Goal: Information Seeking & Learning: Learn about a topic

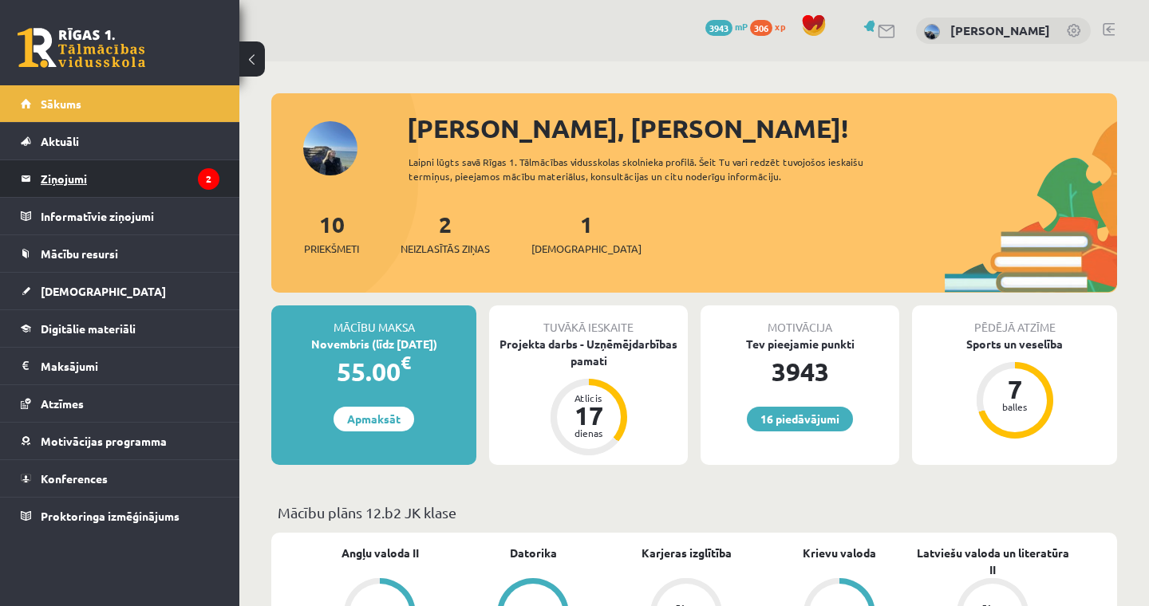
click at [160, 184] on legend "Ziņojumi 2" at bounding box center [130, 178] width 179 height 37
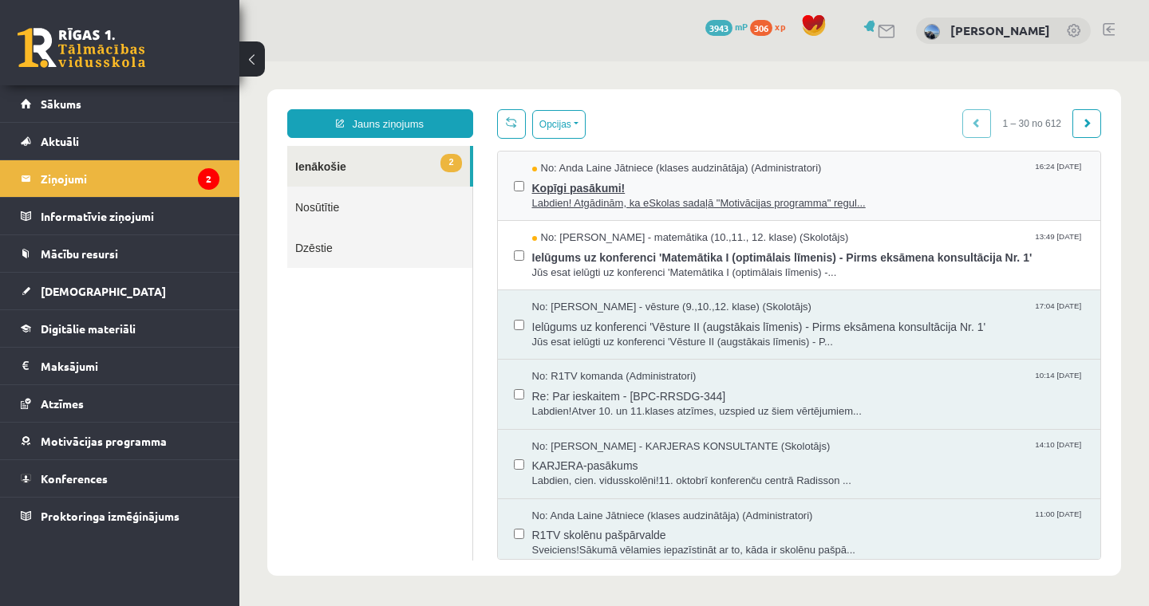
click at [687, 193] on span "Kopīgi pasākumi!" at bounding box center [808, 186] width 553 height 20
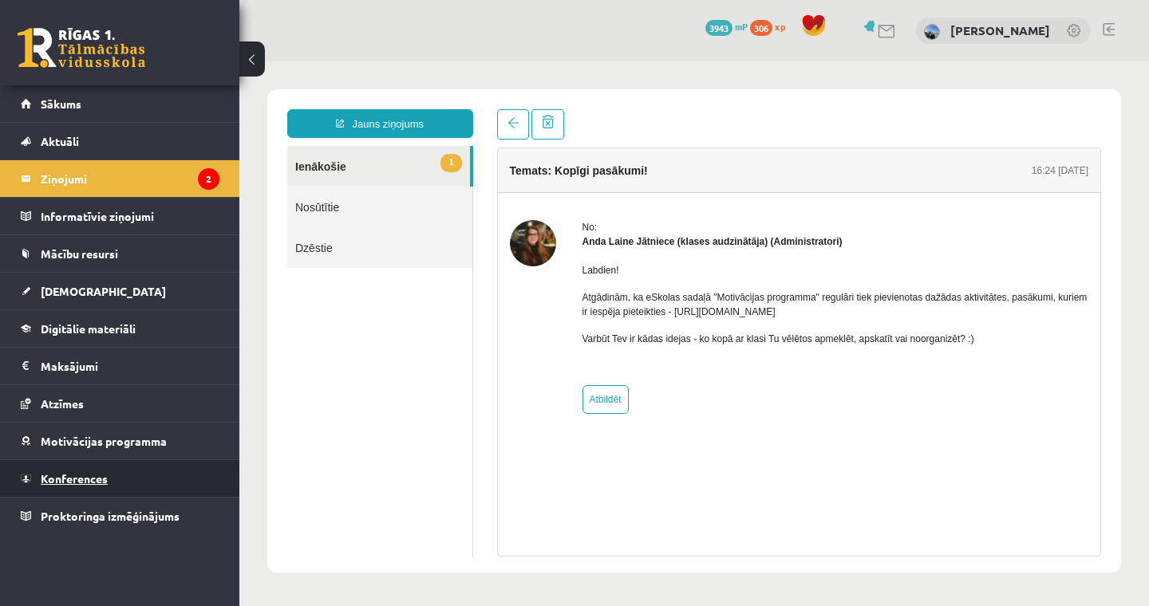
click at [70, 480] on span "Konferences" at bounding box center [74, 479] width 67 height 14
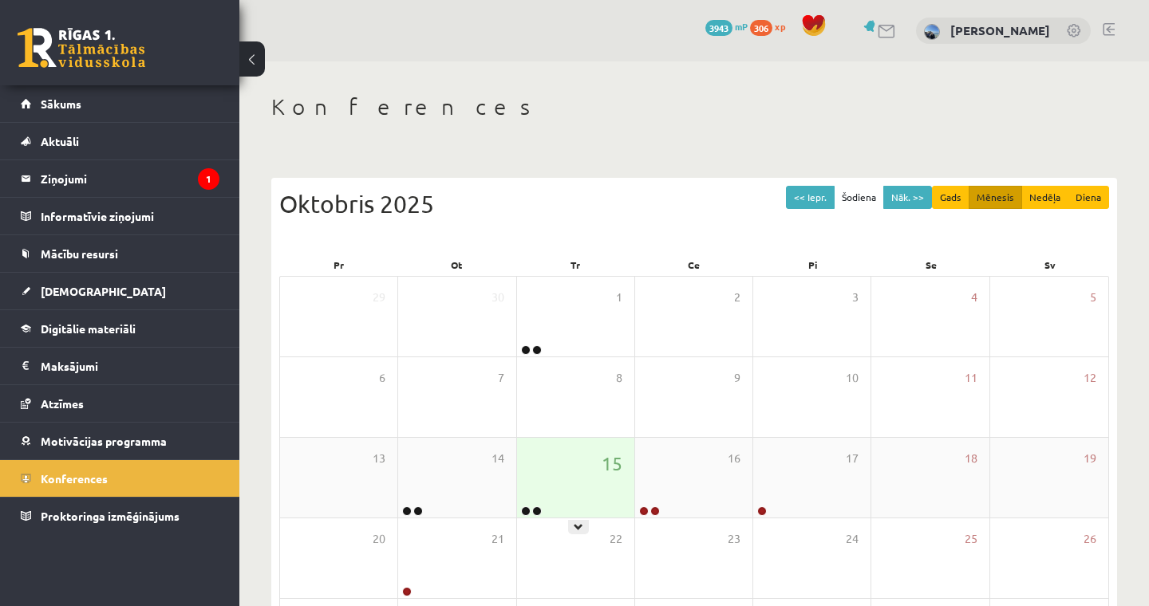
click at [586, 463] on div "15" at bounding box center [575, 478] width 117 height 80
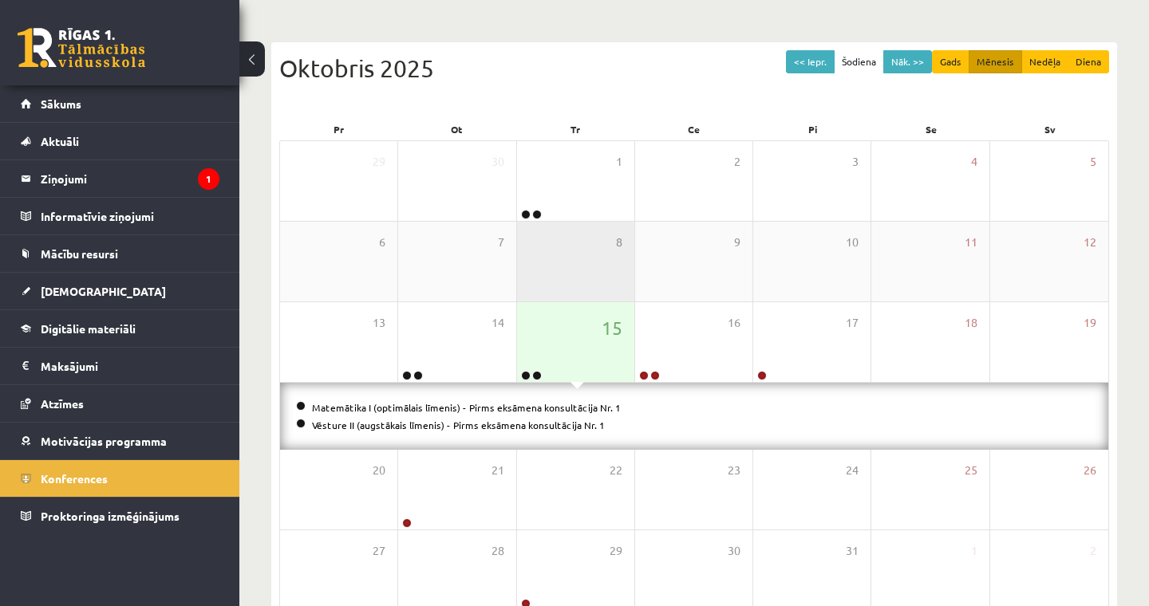
scroll to position [144, 0]
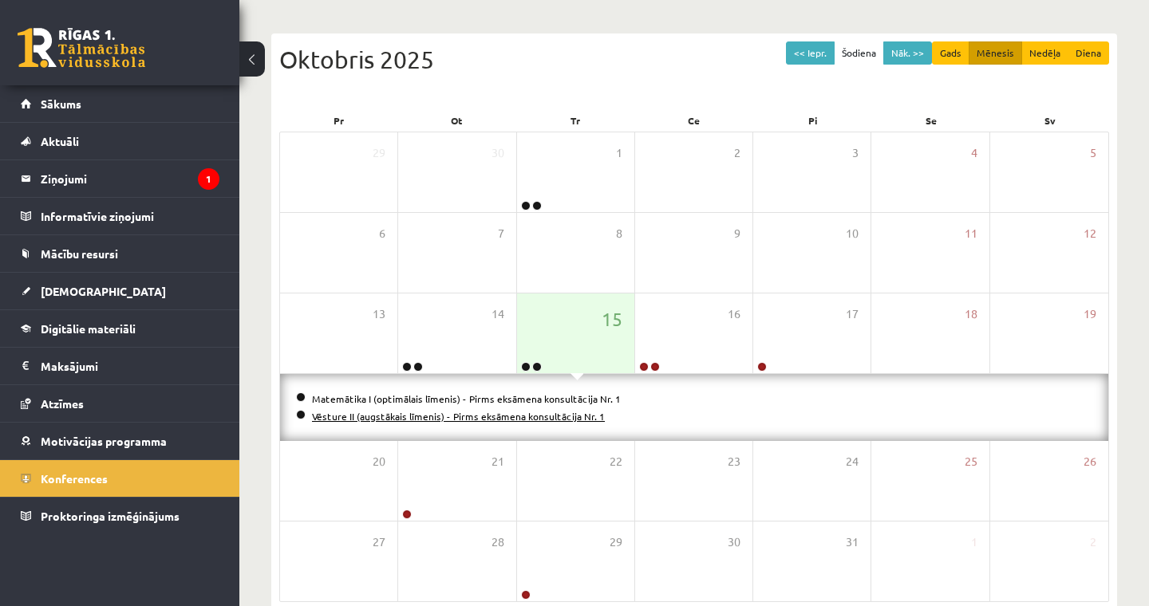
click at [509, 420] on link "Vēsture II (augstākais līmenis) - Pirms eksāmena konsultācija Nr. 1" at bounding box center [458, 416] width 293 height 13
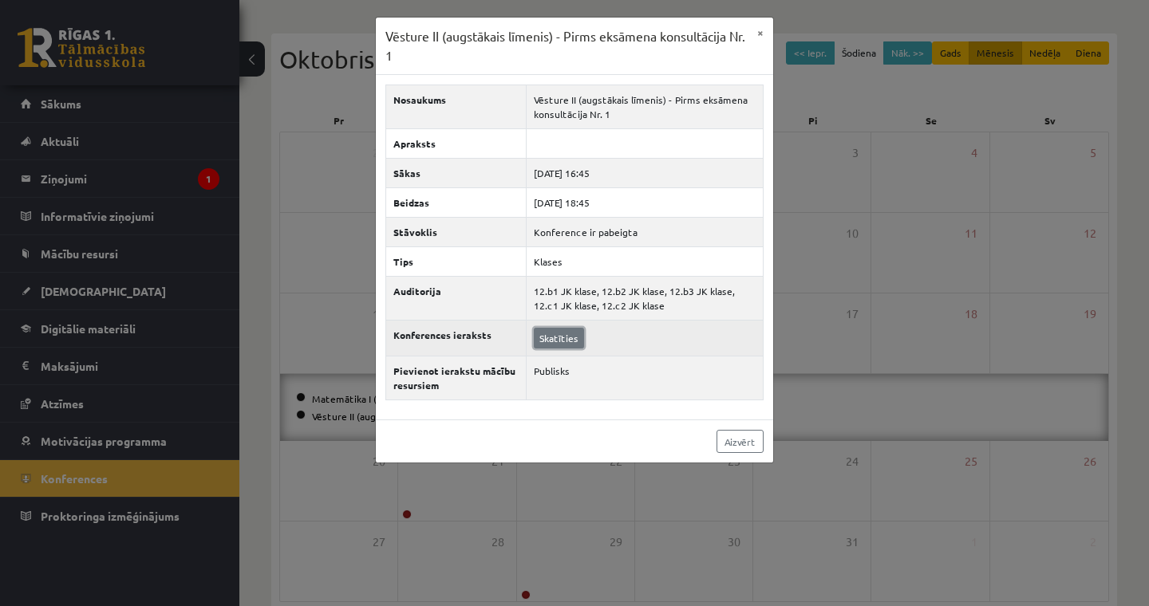
click at [574, 337] on link "Skatīties" at bounding box center [559, 338] width 50 height 21
